Goal: Task Accomplishment & Management: Use online tool/utility

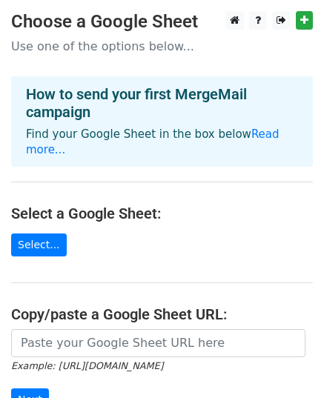
scroll to position [193, 0]
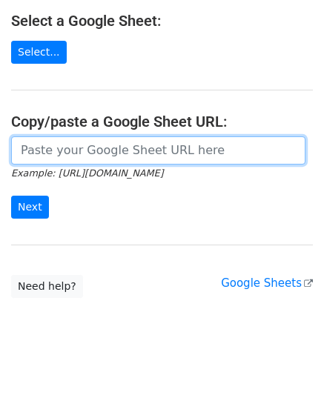
click at [101, 136] on input "url" at bounding box center [158, 150] width 294 height 28
paste input "https://docs.google.com/spreadsheets/d/1Ngu6v-wtltXsXBnGxwIQGeKOnxMHP4ckgF9MpHX…"
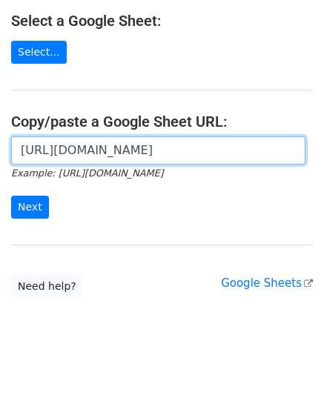
scroll to position [0, 340]
type input "https://docs.google.com/spreadsheets/d/1Ngu6v-wtltXsXBnGxwIQGeKOnxMHP4ckgF9MpHX…"
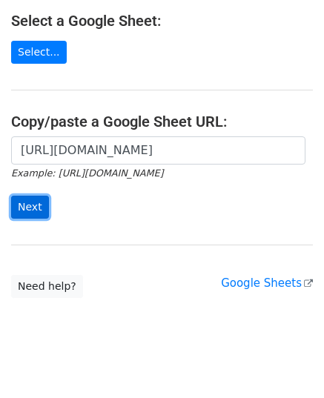
click at [35, 198] on input "Next" at bounding box center [30, 207] width 38 height 23
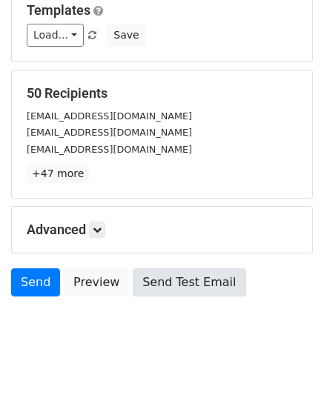
scroll to position [234, 0]
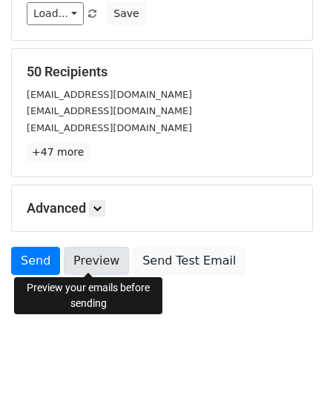
click at [94, 262] on link "Preview" at bounding box center [96, 261] width 65 height 28
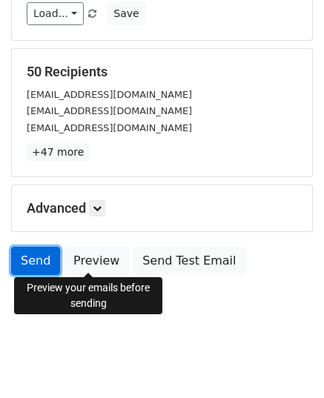
click at [25, 247] on link "Send" at bounding box center [35, 261] width 49 height 28
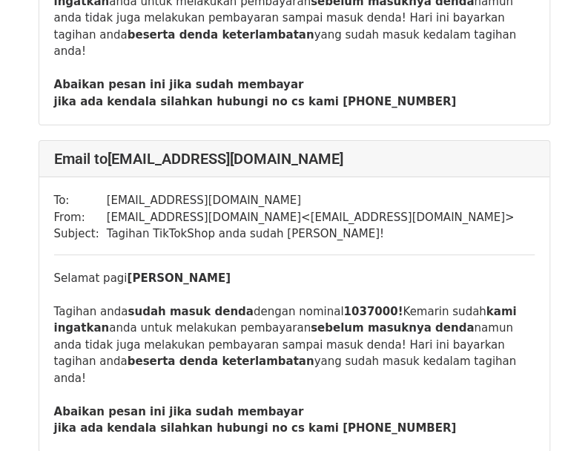
scroll to position [3708, 0]
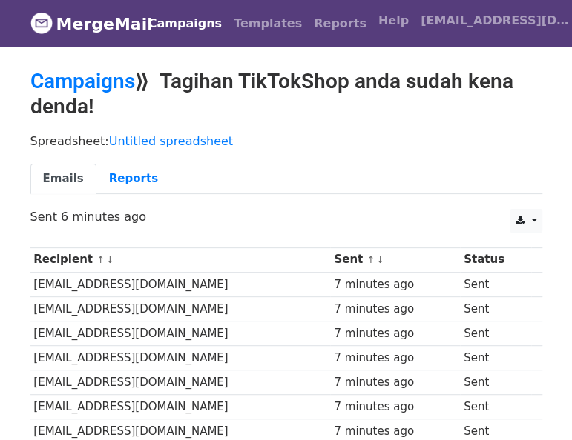
click at [509, 134] on p "Spreadsheet: Untitled spreadsheet" at bounding box center [286, 141] width 512 height 16
